Goal: Information Seeking & Learning: Learn about a topic

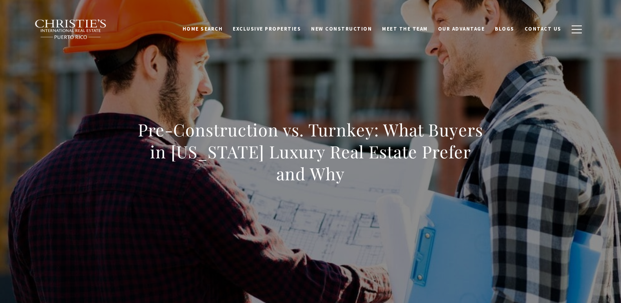
scroll to position [75, 0]
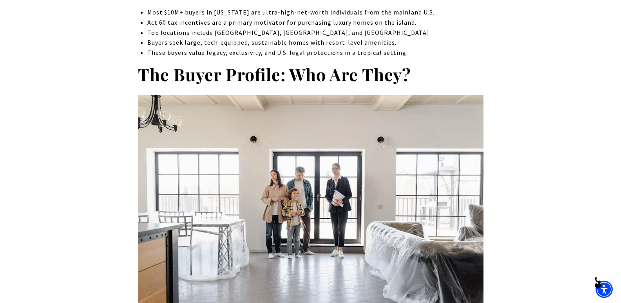
scroll to position [655, 0]
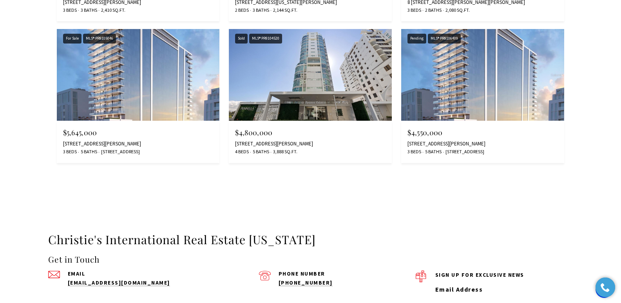
scroll to position [2301, 0]
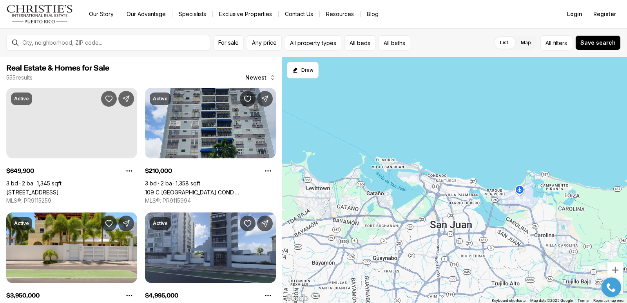
scroll to position [215, 0]
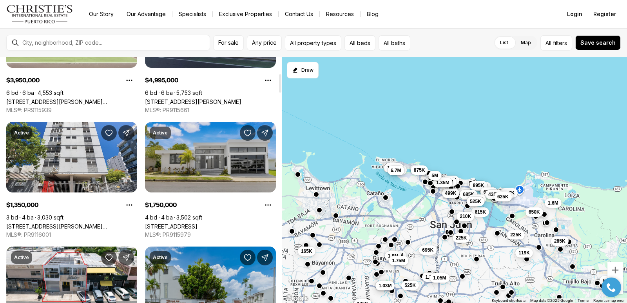
click at [197, 223] on link "12-13 Santander St SANTANDER ST, TORRIMAR #12-13, GUAYNABO PR, 00966" at bounding box center [171, 226] width 52 height 7
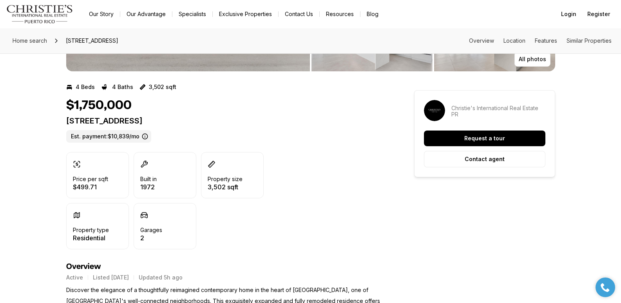
scroll to position [139, 0]
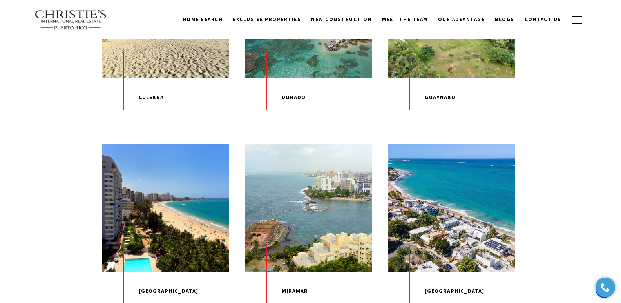
scroll to position [512, 0]
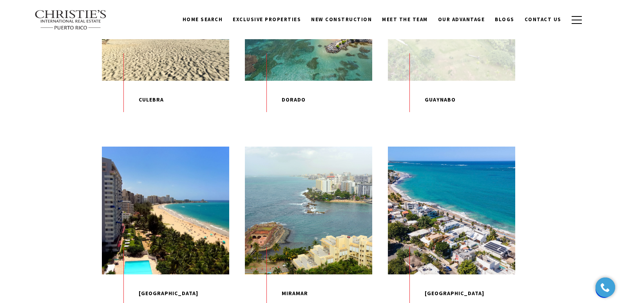
click at [452, 76] on div "EXPLORE" at bounding box center [451, 16] width 127 height 127
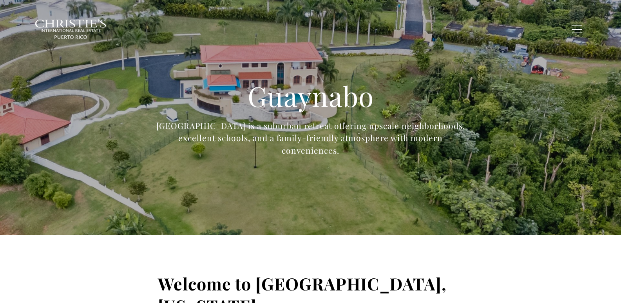
type input "**********"
type input "*********"
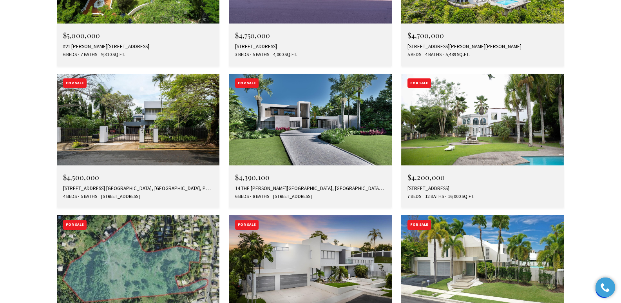
scroll to position [2409, 0]
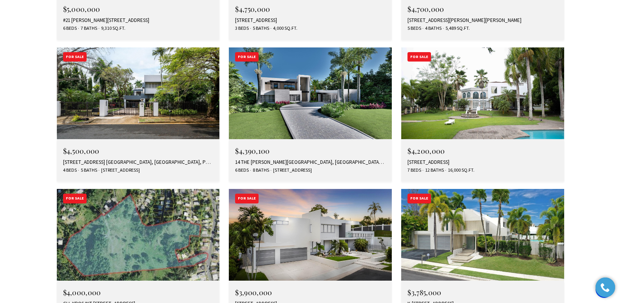
drag, startPoint x: 623, startPoint y: 23, endPoint x: 626, endPoint y: 202, distance: 178.2
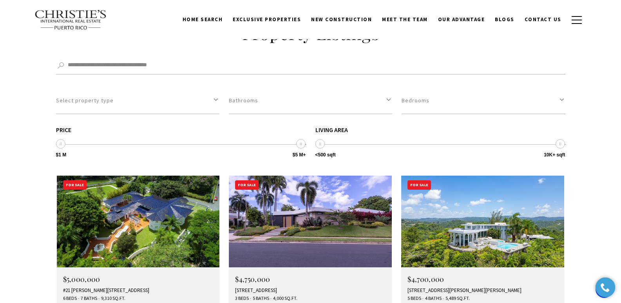
scroll to position [2112, 0]
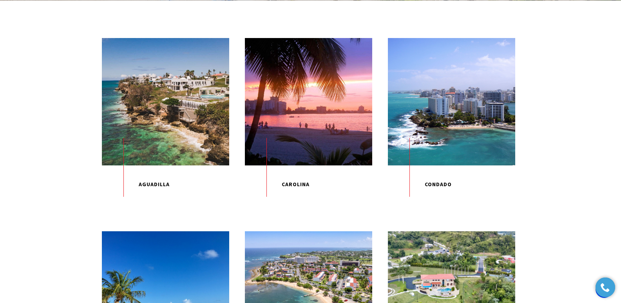
scroll to position [247, 0]
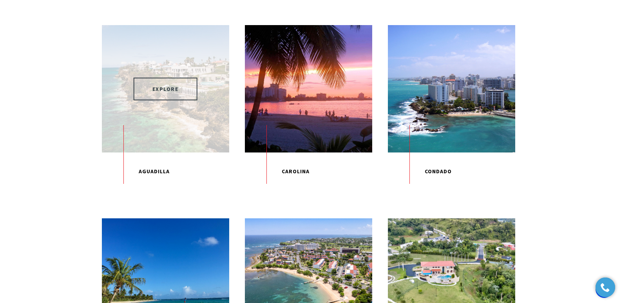
click at [174, 92] on span "EXPLORE" at bounding box center [166, 89] width 64 height 23
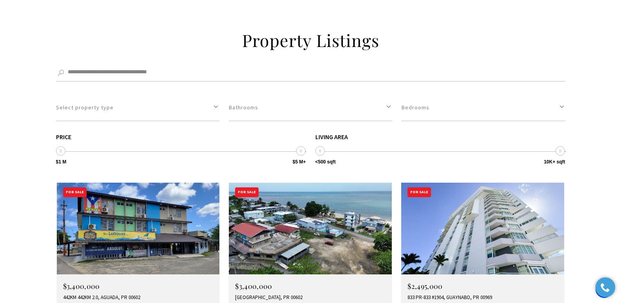
scroll to position [2118, 0]
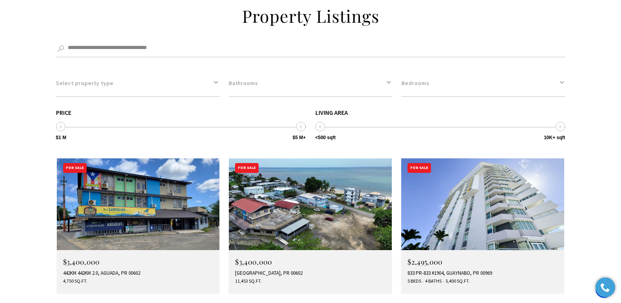
drag, startPoint x: 626, startPoint y: 20, endPoint x: 626, endPoint y: 191, distance: 171.1
click at [449, 270] on div "833 PR-833 #1904, GUAYNABO, PR 00969" at bounding box center [482, 273] width 150 height 6
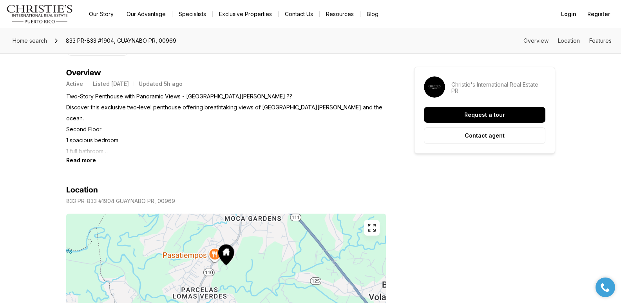
scroll to position [337, 0]
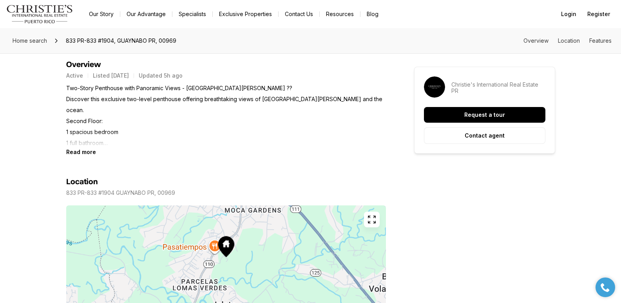
drag, startPoint x: 622, startPoint y: 45, endPoint x: 626, endPoint y: 92, distance: 47.9
click at [95, 154] on div "Read more" at bounding box center [226, 151] width 320 height 7
click at [91, 152] on b "Read more" at bounding box center [81, 151] width 30 height 7
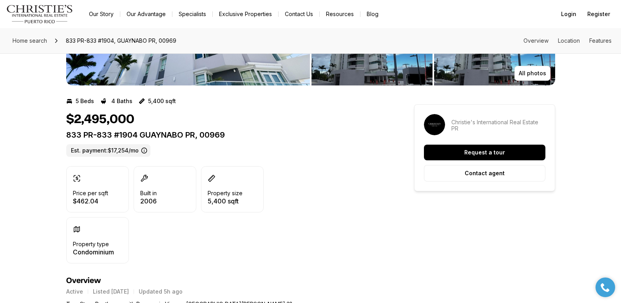
scroll to position [0, 0]
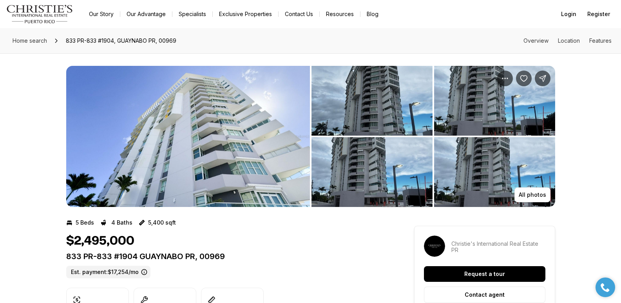
click at [216, 145] on img "View image gallery" at bounding box center [188, 136] width 244 height 141
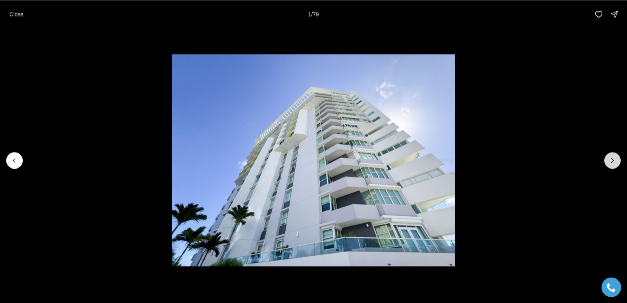
click at [609, 159] on icon "Next slide" at bounding box center [612, 160] width 8 height 8
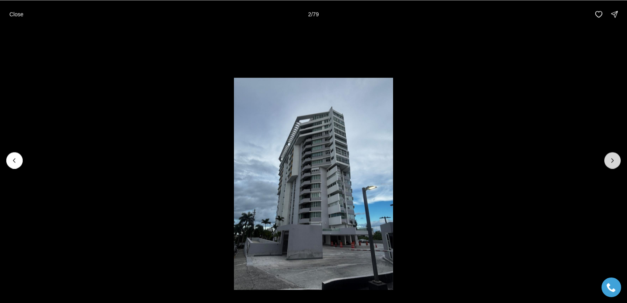
click at [609, 159] on icon "Next slide" at bounding box center [612, 160] width 8 height 8
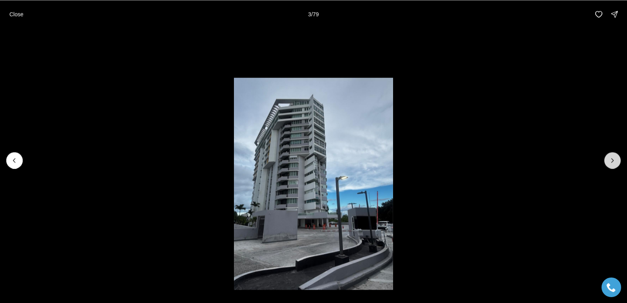
click at [609, 159] on icon "Next slide" at bounding box center [612, 160] width 8 height 8
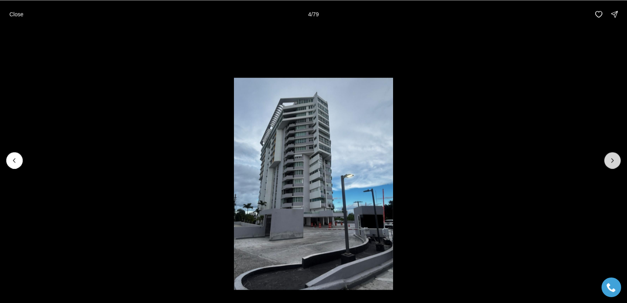
click at [609, 159] on icon "Next slide" at bounding box center [612, 160] width 8 height 8
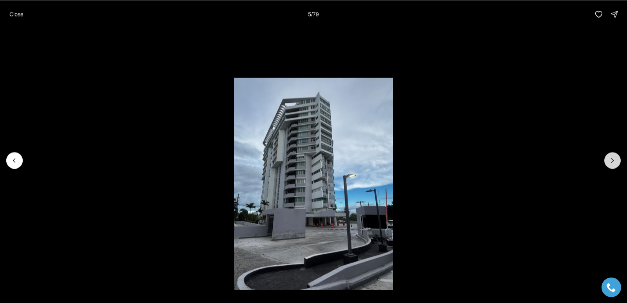
click at [609, 159] on icon "Next slide" at bounding box center [612, 160] width 8 height 8
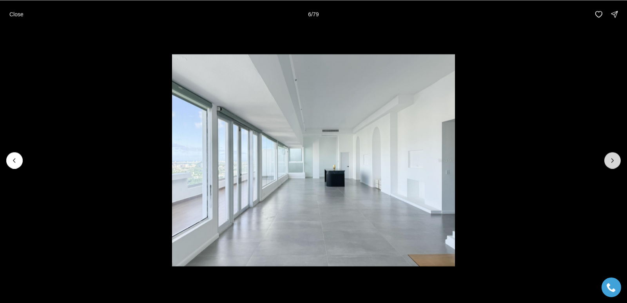
click at [609, 159] on icon "Next slide" at bounding box center [612, 160] width 8 height 8
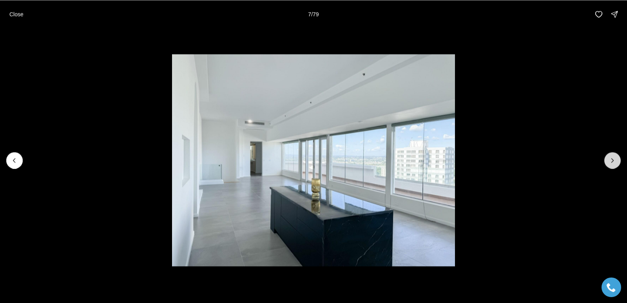
click at [609, 159] on icon "Next slide" at bounding box center [612, 160] width 8 height 8
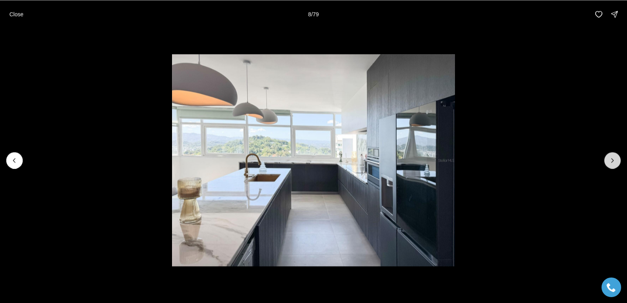
click at [609, 159] on icon "Next slide" at bounding box center [612, 160] width 8 height 8
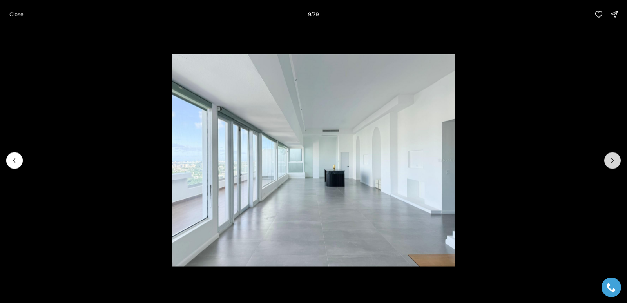
click at [609, 159] on icon "Next slide" at bounding box center [612, 160] width 8 height 8
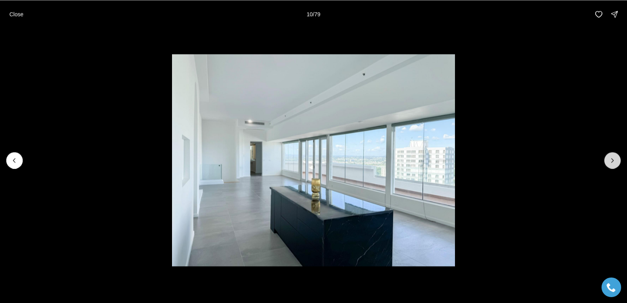
click at [609, 159] on icon "Next slide" at bounding box center [612, 160] width 8 height 8
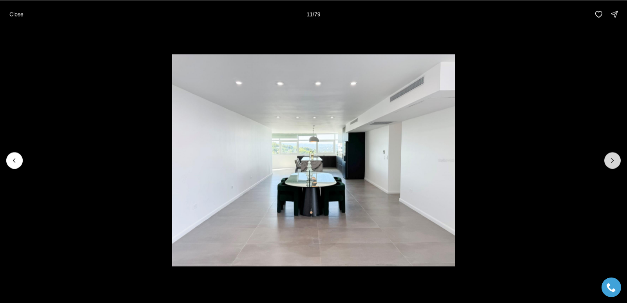
click at [609, 159] on icon "Next slide" at bounding box center [612, 160] width 8 height 8
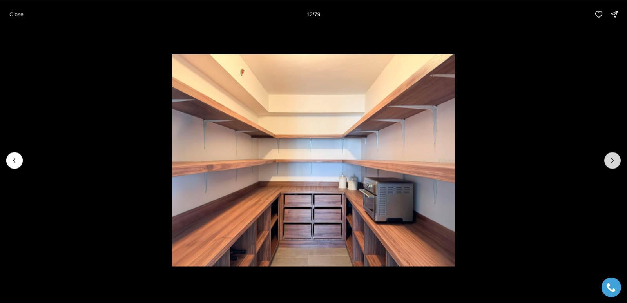
click at [609, 159] on icon "Next slide" at bounding box center [612, 160] width 8 height 8
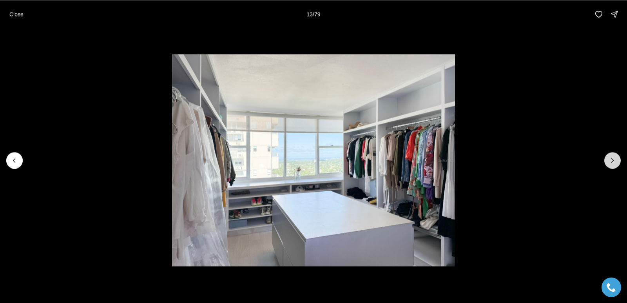
click at [609, 159] on icon "Next slide" at bounding box center [612, 160] width 8 height 8
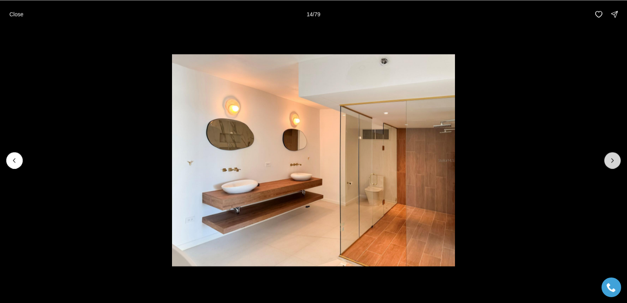
click at [609, 159] on icon "Next slide" at bounding box center [612, 160] width 8 height 8
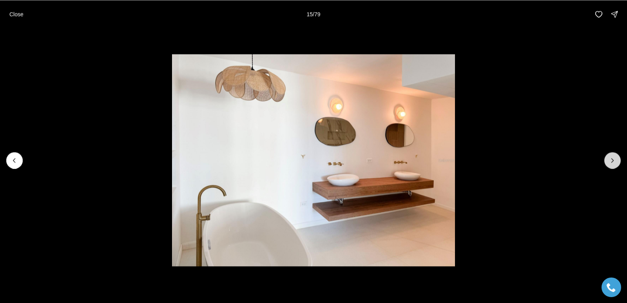
click at [609, 159] on icon "Next slide" at bounding box center [612, 160] width 8 height 8
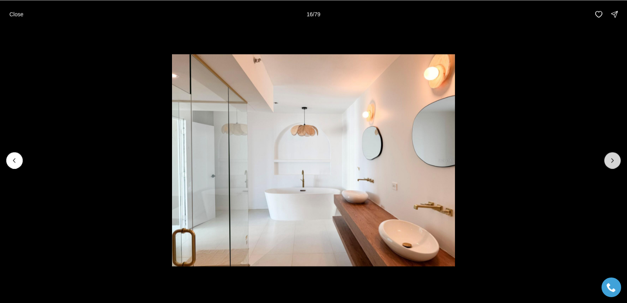
click at [609, 159] on icon "Next slide" at bounding box center [612, 160] width 8 height 8
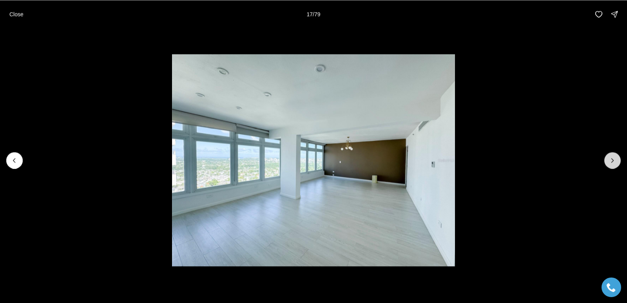
click at [609, 159] on icon "Next slide" at bounding box center [612, 160] width 8 height 8
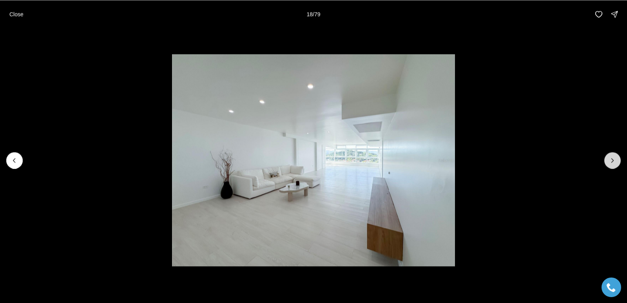
click at [607, 160] on button "Next slide" at bounding box center [612, 160] width 16 height 16
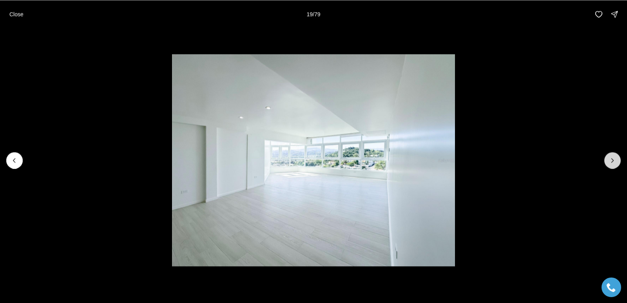
click at [607, 160] on button "Next slide" at bounding box center [612, 160] width 16 height 16
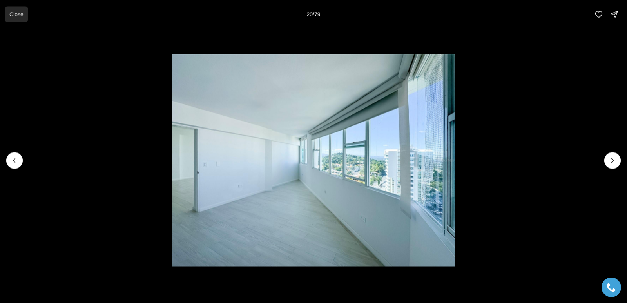
click at [14, 7] on button "Close" at bounding box center [16, 14] width 23 height 16
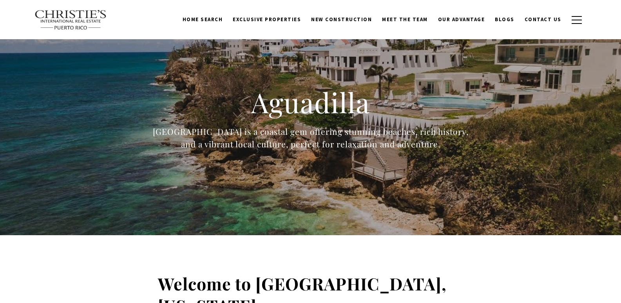
scroll to position [2119, 0]
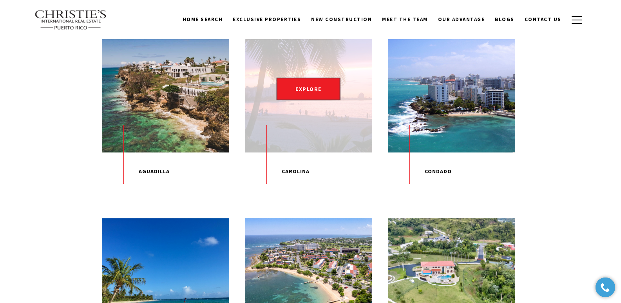
click at [309, 114] on div "EXPLORE" at bounding box center [308, 88] width 127 height 127
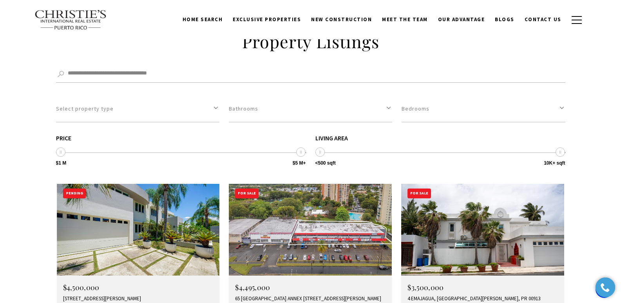
scroll to position [2056, 0]
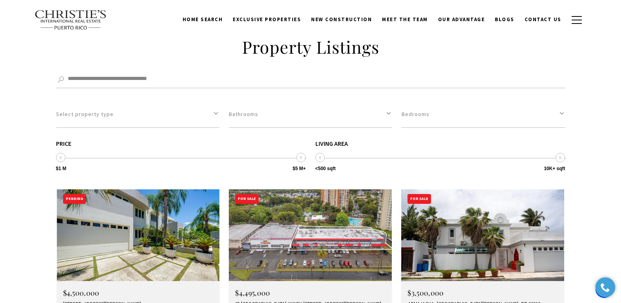
drag, startPoint x: 622, startPoint y: 62, endPoint x: 622, endPoint y: 177, distance: 114.7
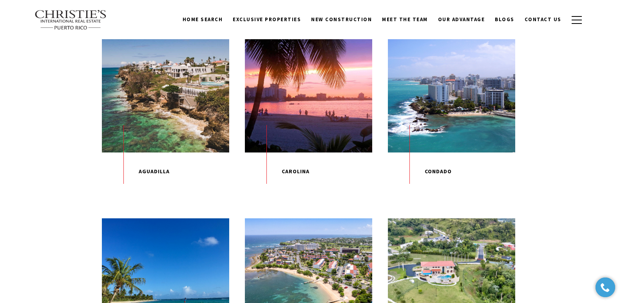
click at [439, 179] on p "Condado" at bounding box center [451, 171] width 127 height 38
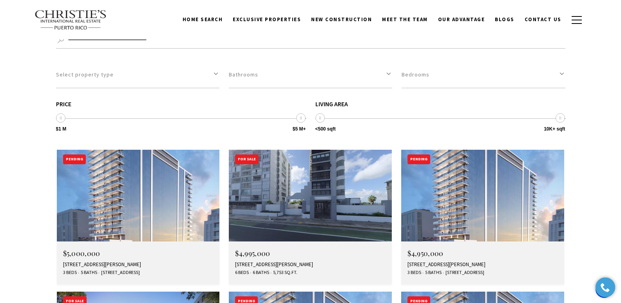
scroll to position [2118, 0]
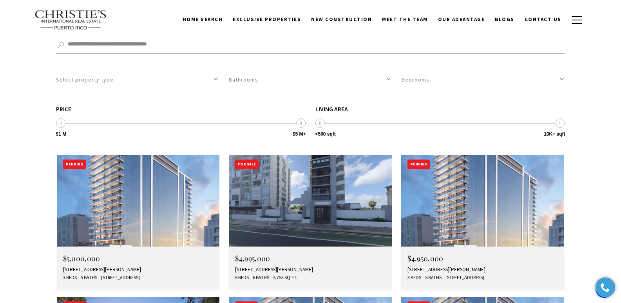
drag, startPoint x: 624, startPoint y: 20, endPoint x: 625, endPoint y: 176, distance: 156.6
click at [276, 266] on div "888 AVE ASFHORD #PH17, SAN JUAN, PR 00907" at bounding box center [310, 269] width 150 height 6
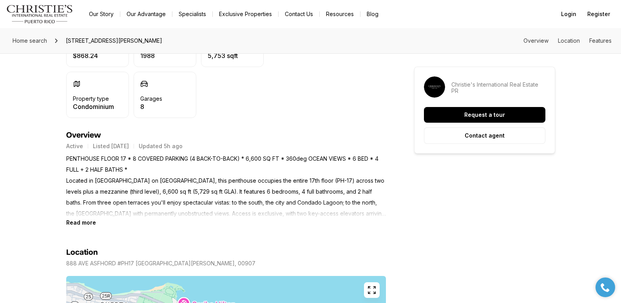
scroll to position [273, 0]
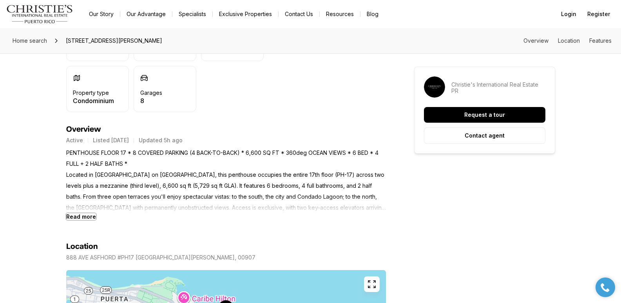
click at [83, 217] on b "Read more" at bounding box center [81, 216] width 30 height 7
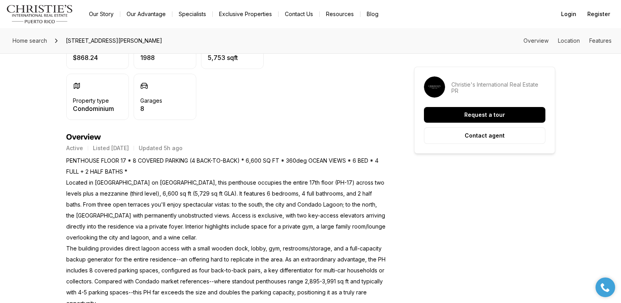
scroll to position [0, 0]
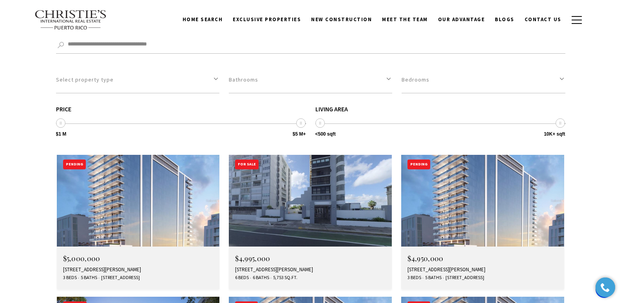
click at [620, 179] on div "**********" at bounding box center [310, 289] width 621 height 656
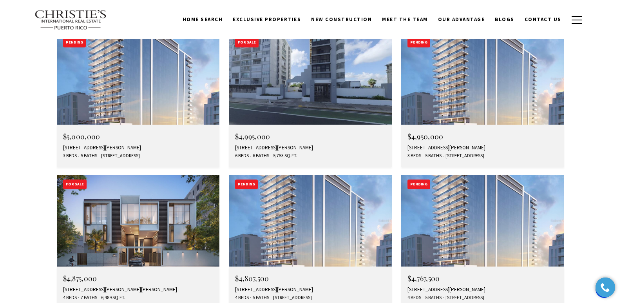
scroll to position [2234, 0]
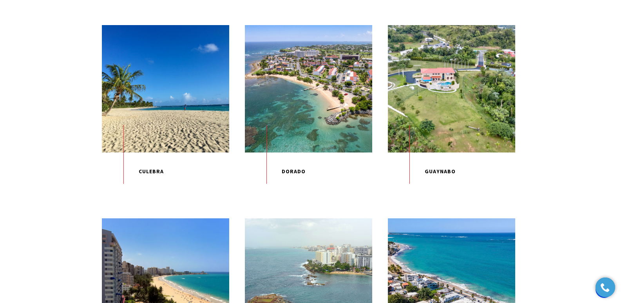
scroll to position [448, 0]
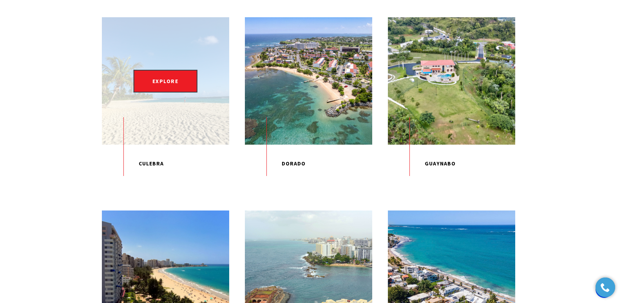
click at [150, 113] on div "EXPLORE" at bounding box center [165, 80] width 127 height 127
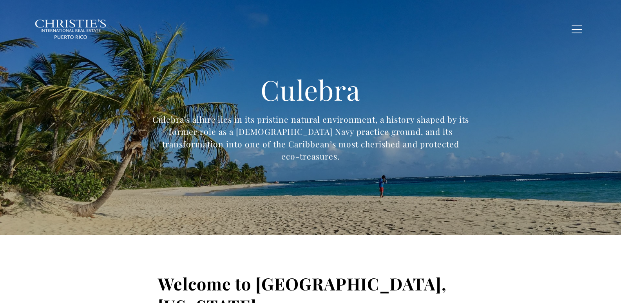
type input "**********"
type input "*********"
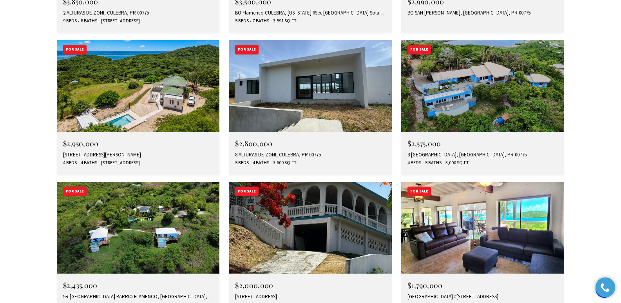
scroll to position [2881, 0]
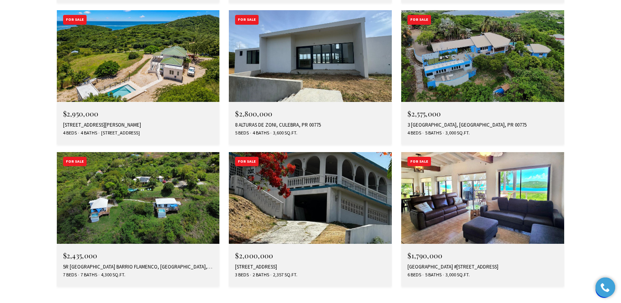
drag, startPoint x: 625, startPoint y: 17, endPoint x: 626, endPoint y: 208, distance: 191.1
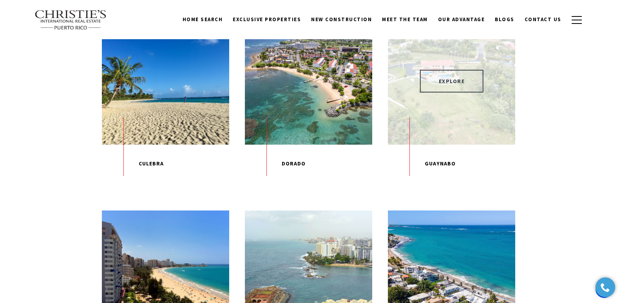
click at [450, 92] on span "EXPLORE" at bounding box center [452, 81] width 64 height 23
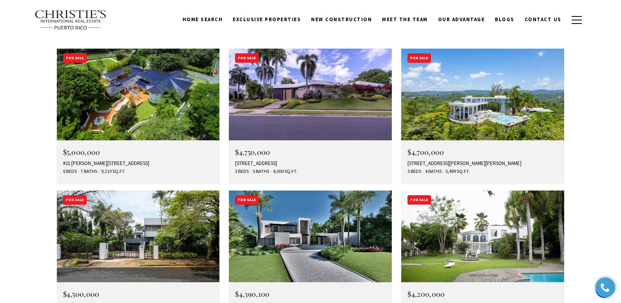
drag, startPoint x: 624, startPoint y: 17, endPoint x: 626, endPoint y: 182, distance: 164.9
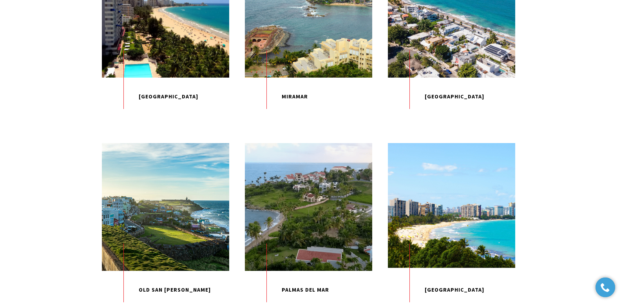
scroll to position [717, 0]
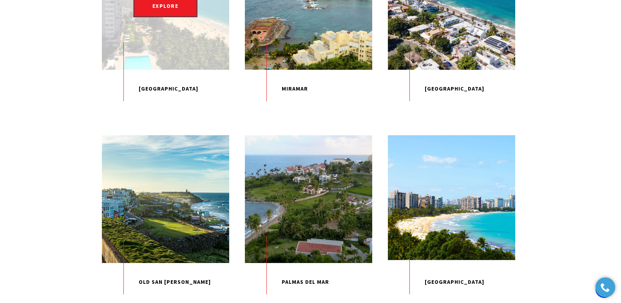
click at [162, 47] on div "EXPLORE" at bounding box center [165, 5] width 127 height 127
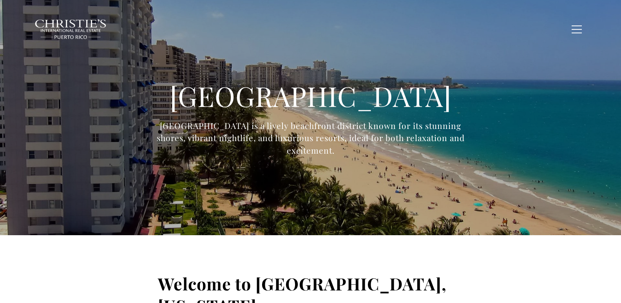
type input "**********"
type input "*********"
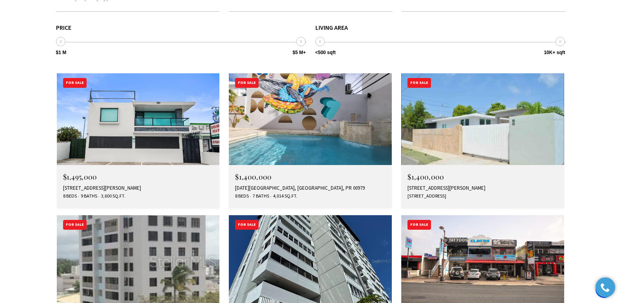
scroll to position [2217, 0]
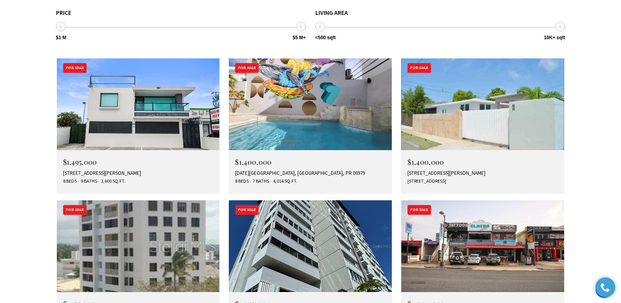
drag, startPoint x: 623, startPoint y: 21, endPoint x: 626, endPoint y: 193, distance: 172.7
click at [157, 200] on img at bounding box center [138, 246] width 163 height 92
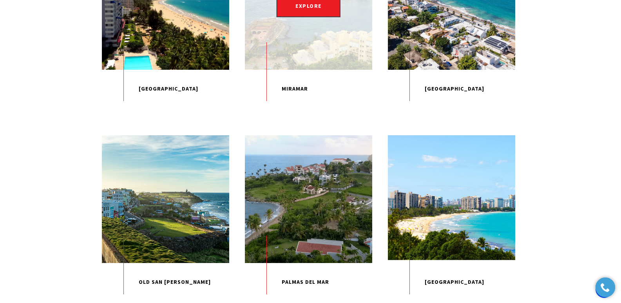
click at [299, 37] on div "EXPLORE" at bounding box center [308, 5] width 127 height 127
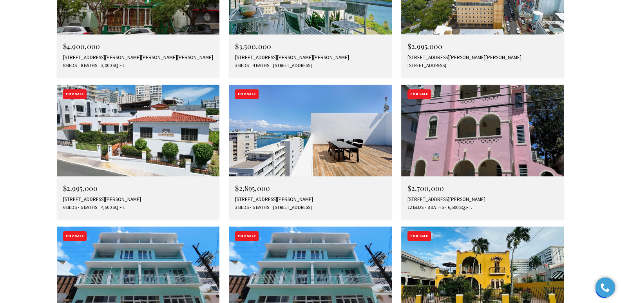
scroll to position [1189, 0]
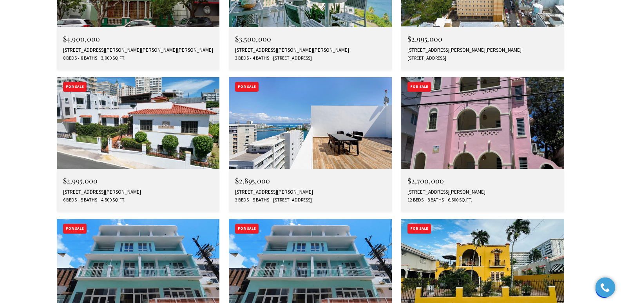
drag, startPoint x: 0, startPoint y: 0, endPoint x: 626, endPoint y: 151, distance: 644.1
click at [620, 151] on html "Skip to main content Enable accessibility for low vision Open the accessibility…" at bounding box center [310, 216] width 621 height 2811
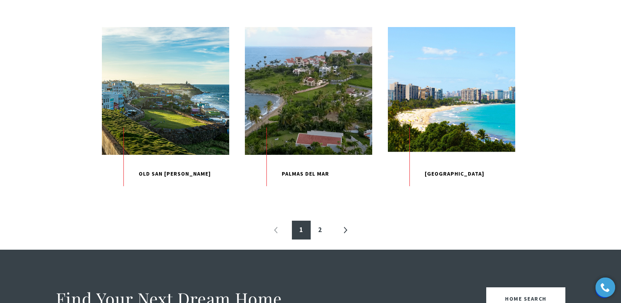
scroll to position [827, 0]
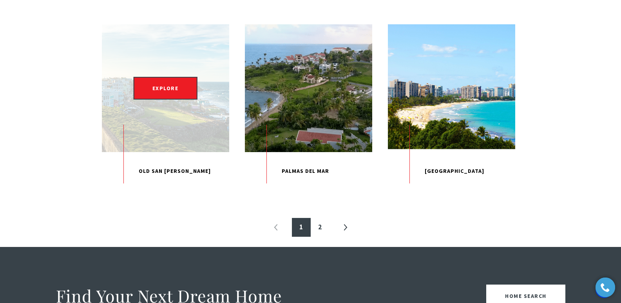
click at [155, 135] on div "EXPLORE" at bounding box center [165, 87] width 127 height 127
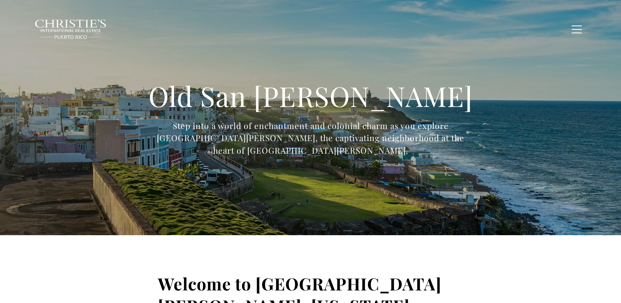
type input "**********"
type input "*********"
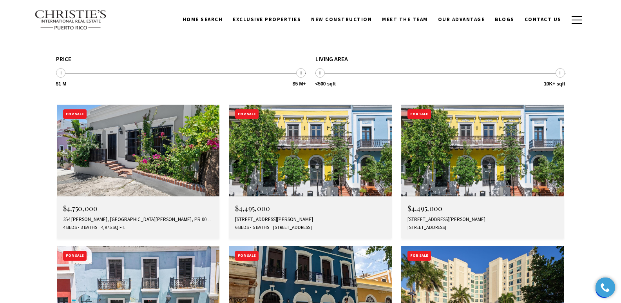
scroll to position [2319, 0]
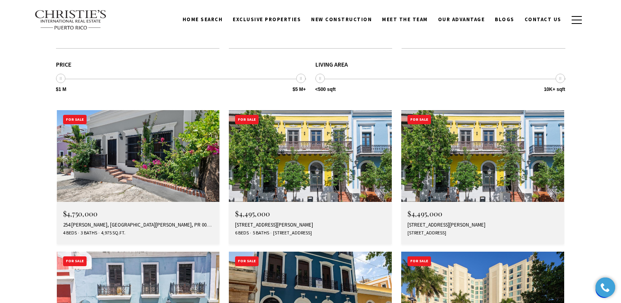
drag, startPoint x: 622, startPoint y: 24, endPoint x: 622, endPoint y: 193, distance: 169.6
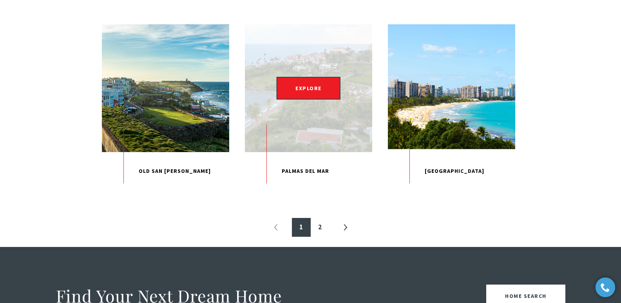
click at [307, 190] on p "Palmas Del Mar" at bounding box center [308, 171] width 127 height 38
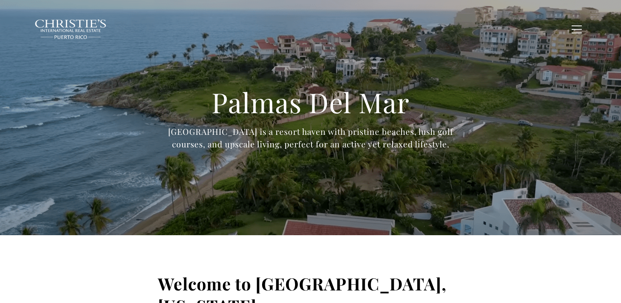
type input "**********"
type input "*********"
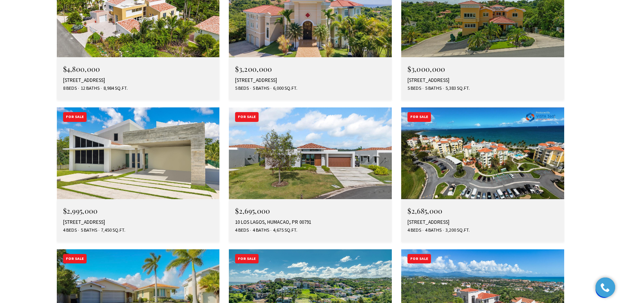
scroll to position [2429, 0]
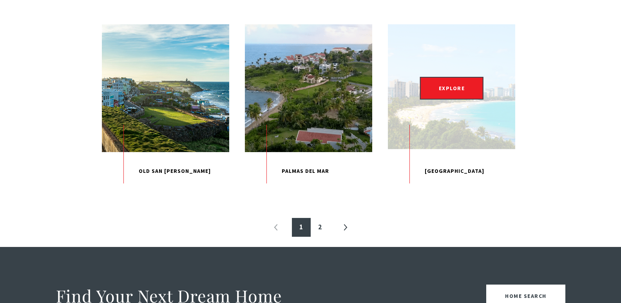
drag, startPoint x: 0, startPoint y: 0, endPoint x: 453, endPoint y: 209, distance: 499.2
click at [453, 190] on p "[GEOGRAPHIC_DATA]" at bounding box center [451, 171] width 127 height 38
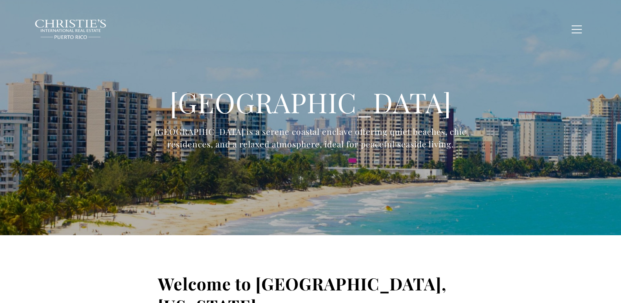
type input "**********"
type input "*********"
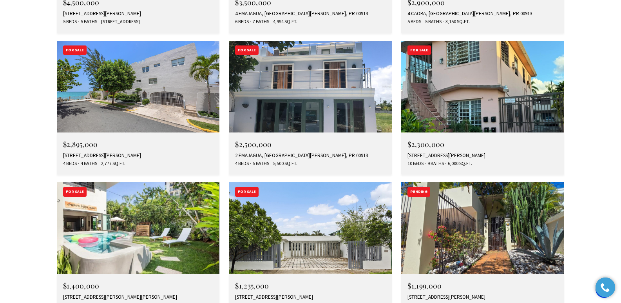
scroll to position [1262, 0]
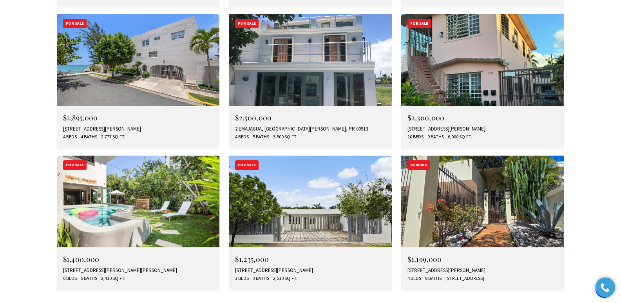
drag, startPoint x: 622, startPoint y: 28, endPoint x: 626, endPoint y: 159, distance: 130.9
click at [620, 159] on html "Skip to main content Enable accessibility for low vision Open the accessibility…" at bounding box center [310, 148] width 621 height 2821
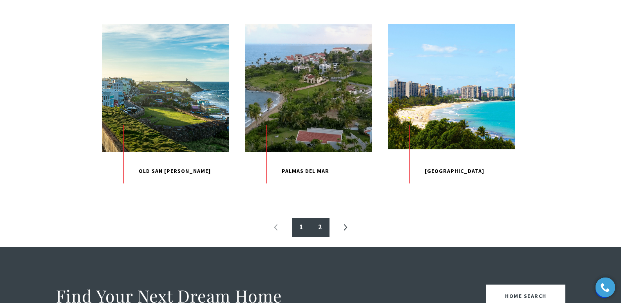
click at [319, 237] on link "2" at bounding box center [320, 227] width 19 height 19
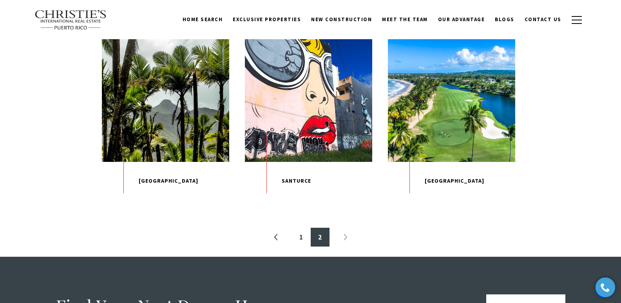
scroll to position [235, 0]
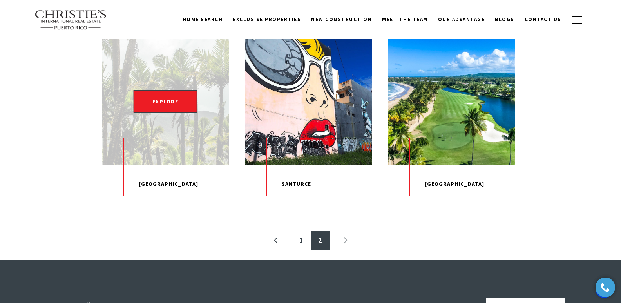
click at [184, 128] on div "EXPLORE" at bounding box center [165, 101] width 127 height 127
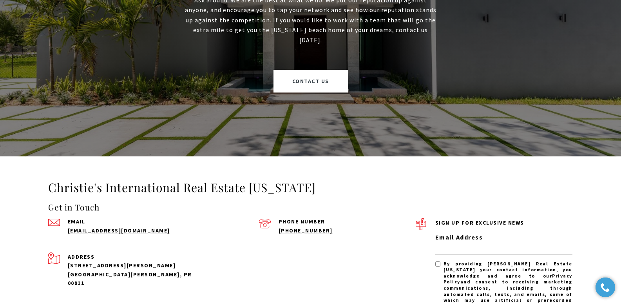
scroll to position [441, 0]
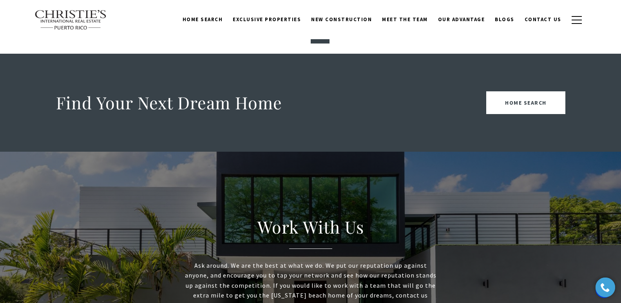
click at [319, 43] on link "2" at bounding box center [320, 34] width 19 height 19
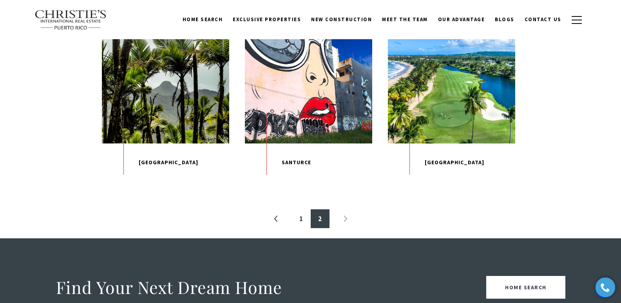
scroll to position [255, 0]
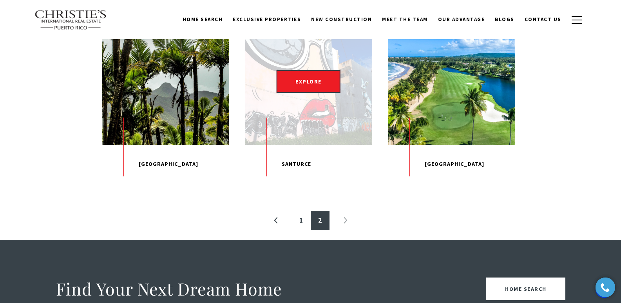
click at [270, 111] on div "EXPLORE" at bounding box center [308, 81] width 127 height 127
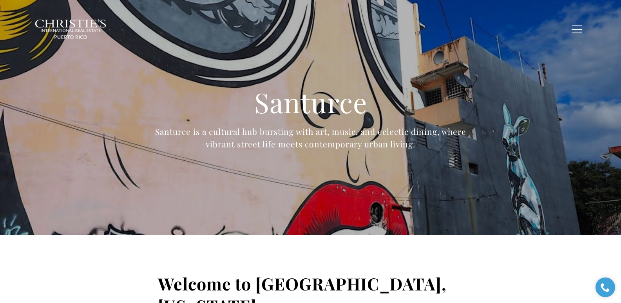
type input "**********"
type input "*********"
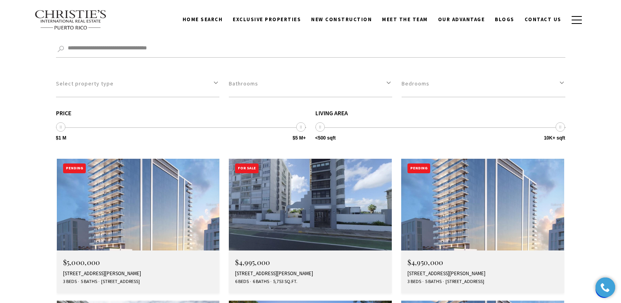
scroll to position [2155, 0]
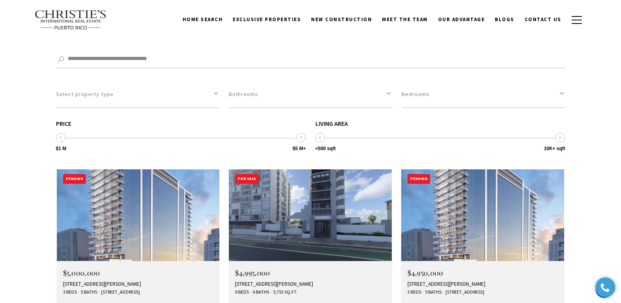
drag, startPoint x: 623, startPoint y: 20, endPoint x: 626, endPoint y: 179, distance: 159.0
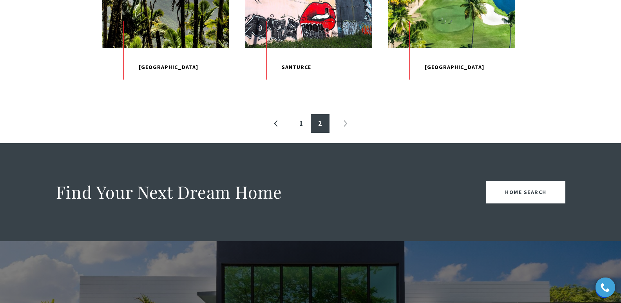
scroll to position [262, 0]
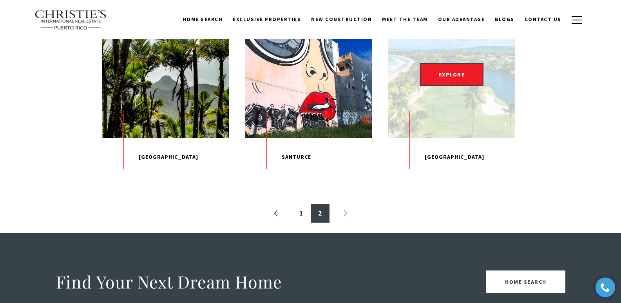
click at [452, 161] on p "[GEOGRAPHIC_DATA]" at bounding box center [451, 157] width 127 height 38
